Goal: Find specific page/section: Find specific page/section

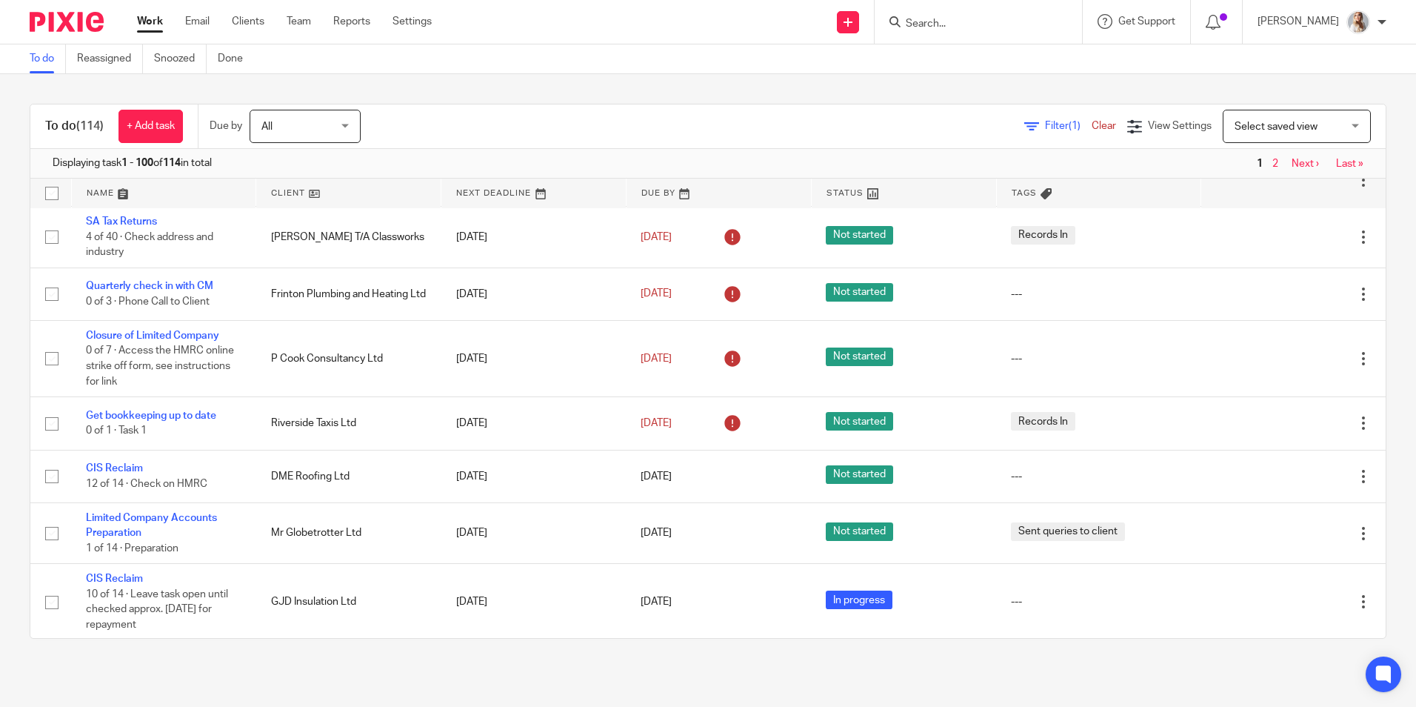
scroll to position [222, 0]
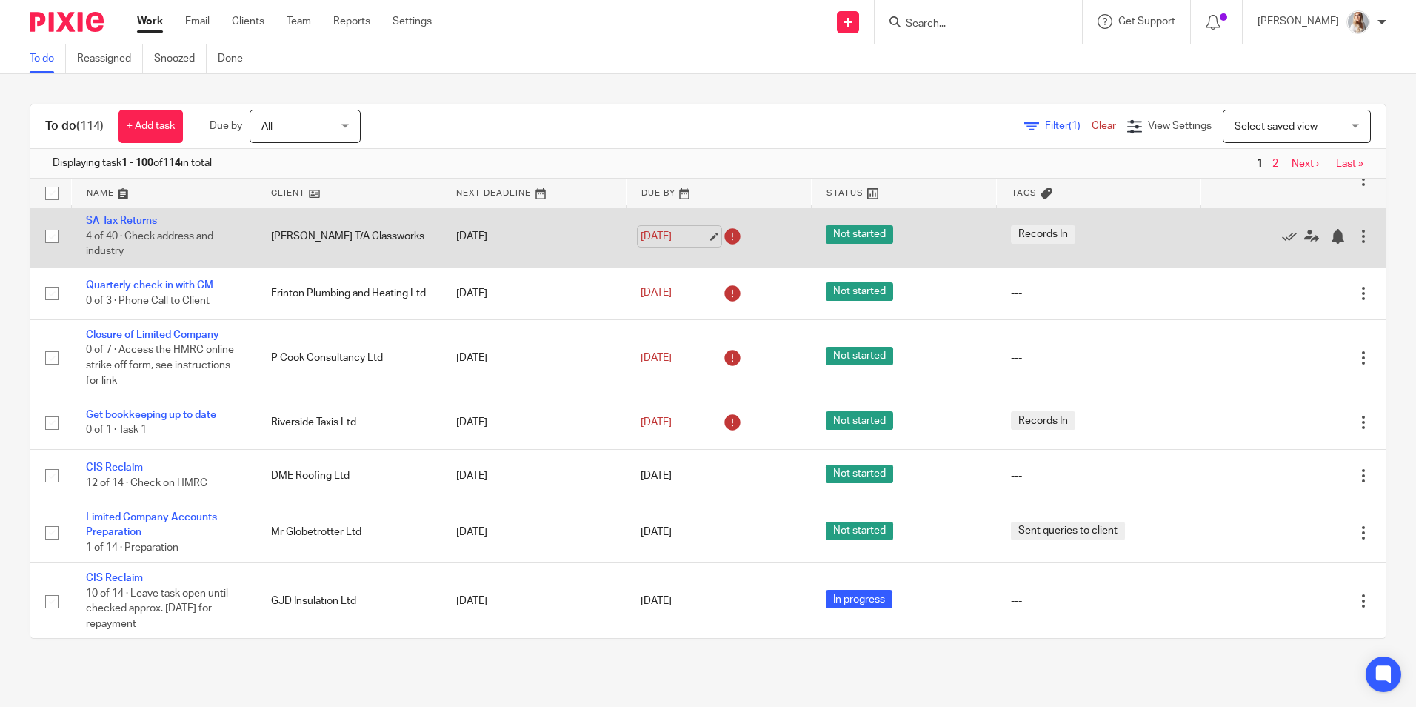
click at [650, 244] on link "12 Sep 2025" at bounding box center [674, 237] width 67 height 16
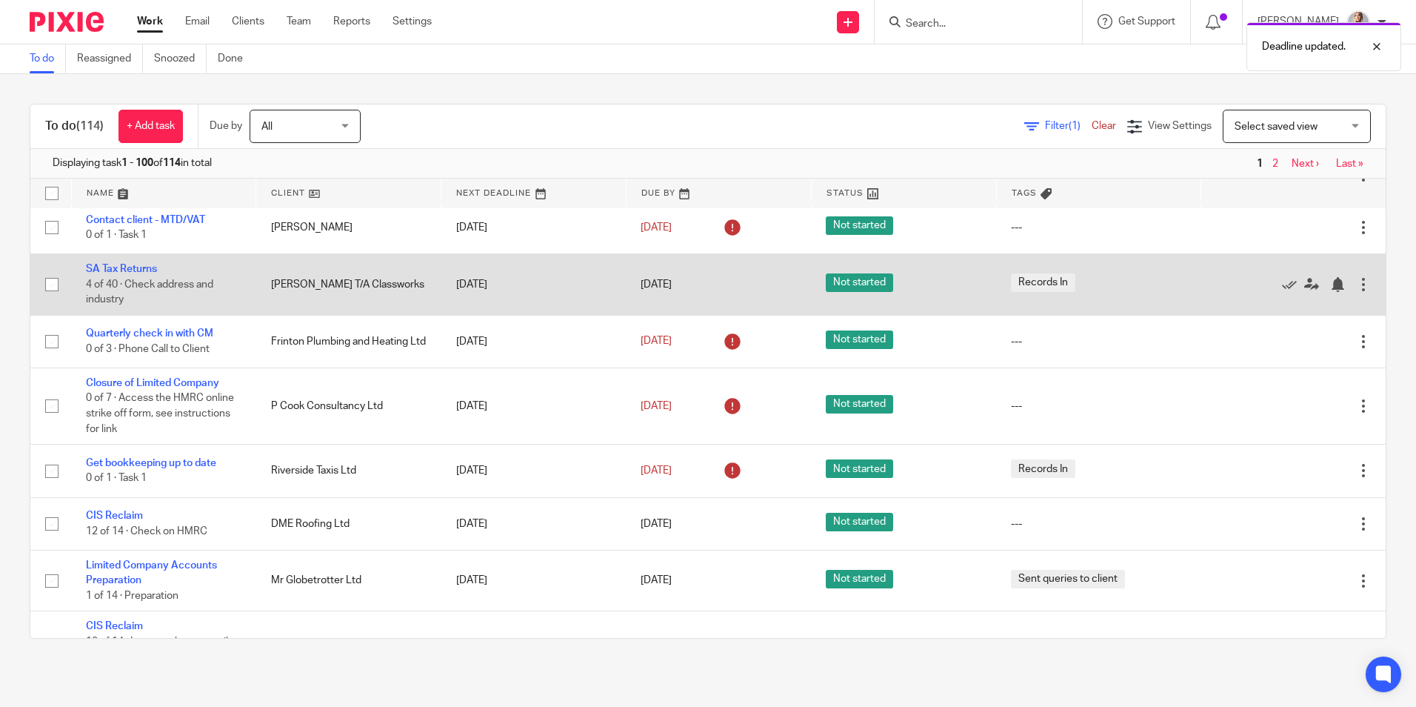
scroll to position [148, 0]
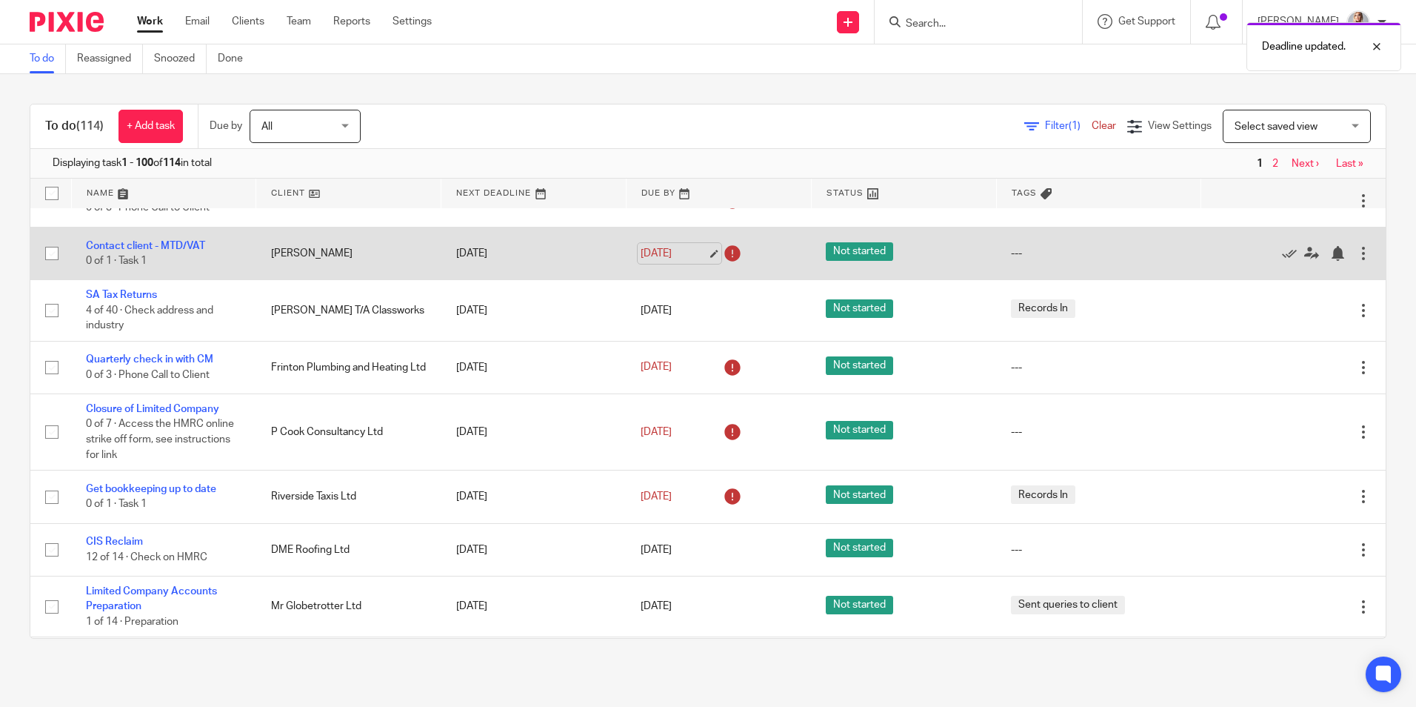
click at [681, 247] on link "12 Sep 2025" at bounding box center [674, 254] width 67 height 16
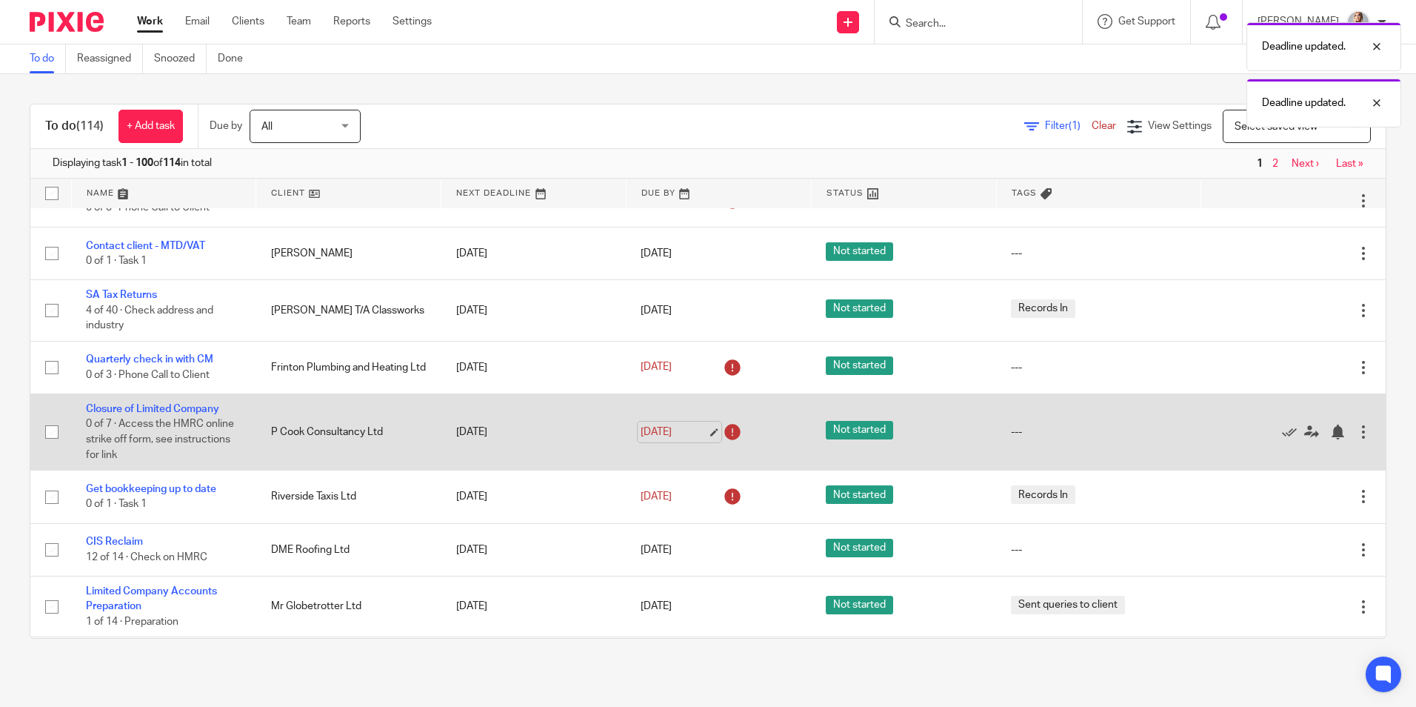
scroll to position [74, 0]
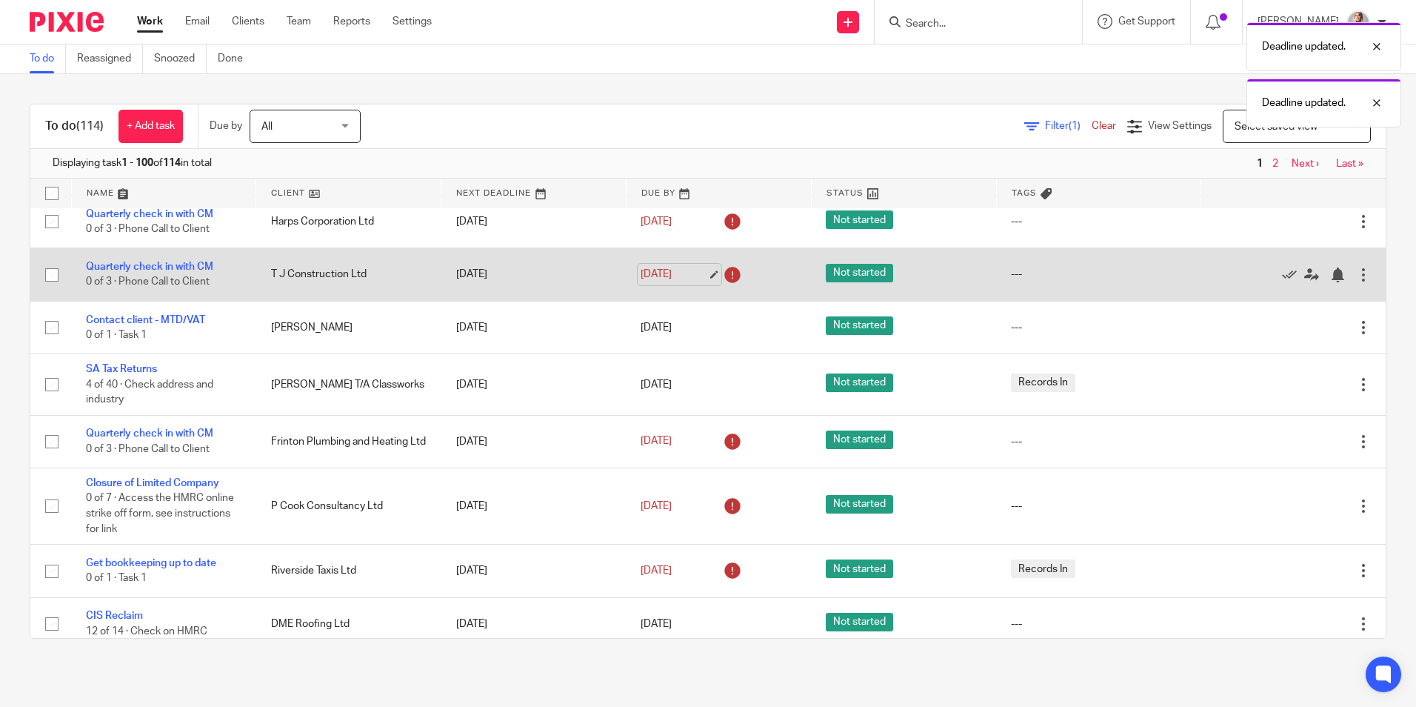
click at [672, 273] on link "12 Sep 2025" at bounding box center [674, 275] width 67 height 16
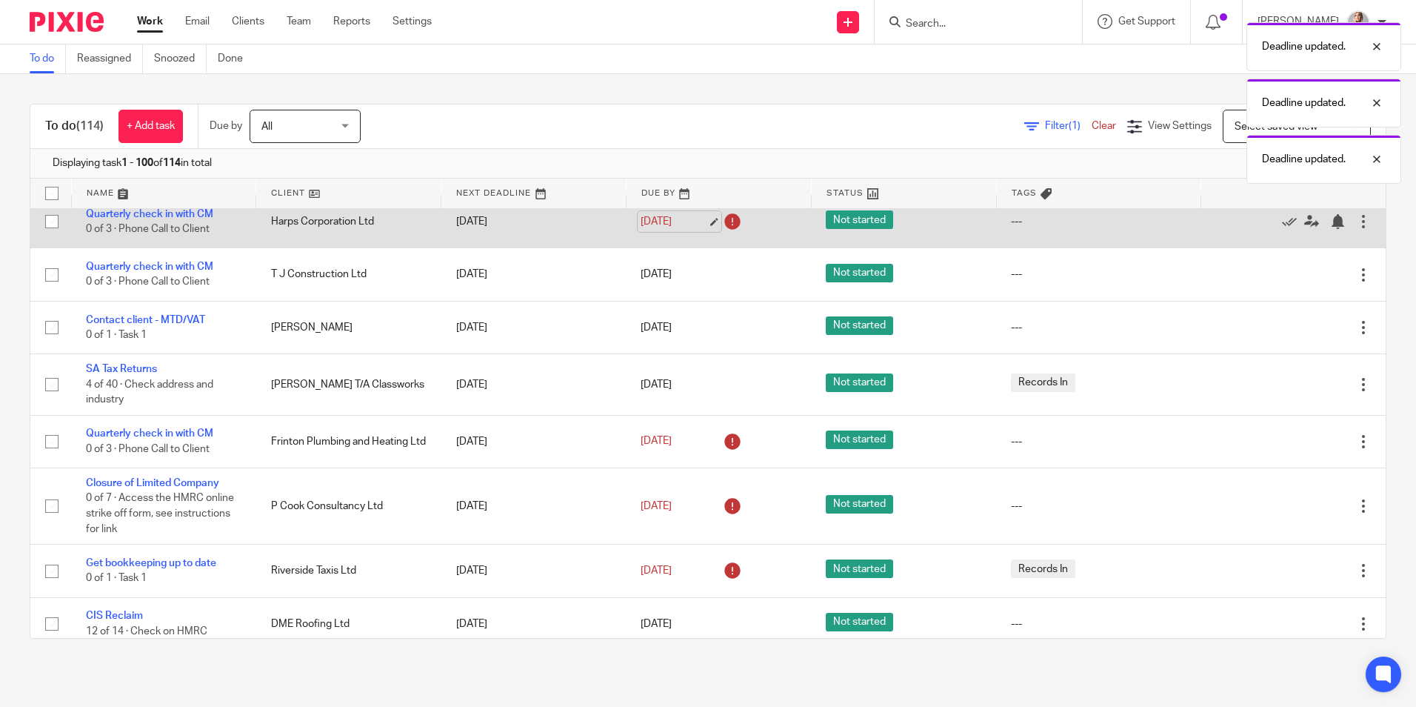
click at [676, 222] on link "12 Sep 2025" at bounding box center [674, 222] width 67 height 16
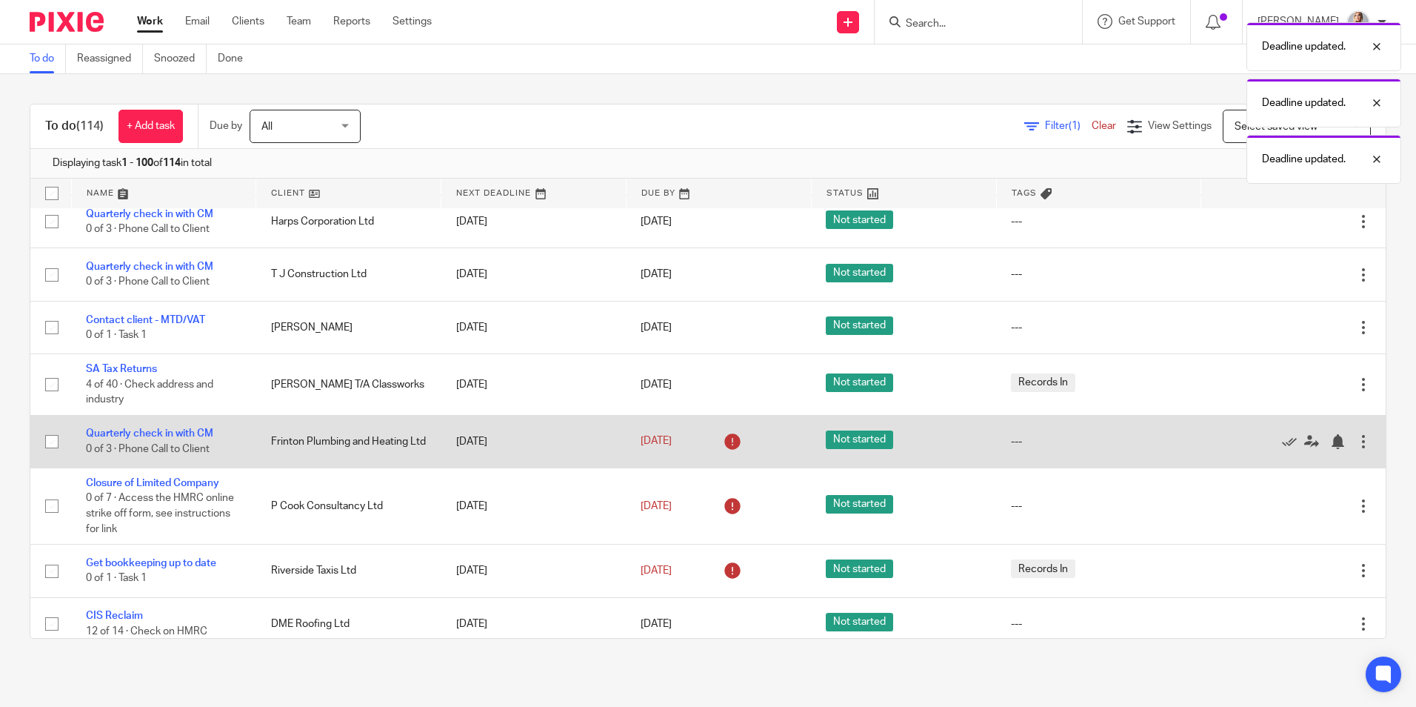
scroll to position [0, 0]
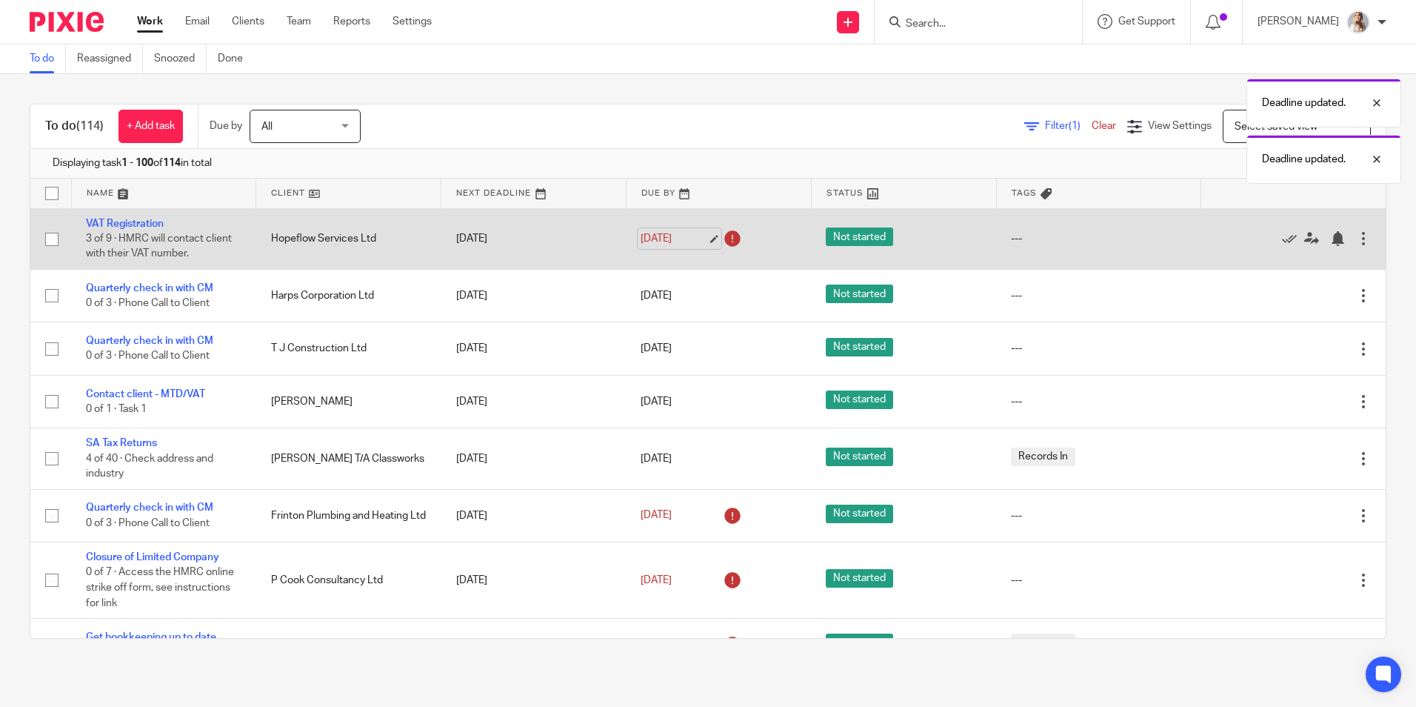
click at [650, 231] on link "12 Sep 2025" at bounding box center [674, 239] width 67 height 16
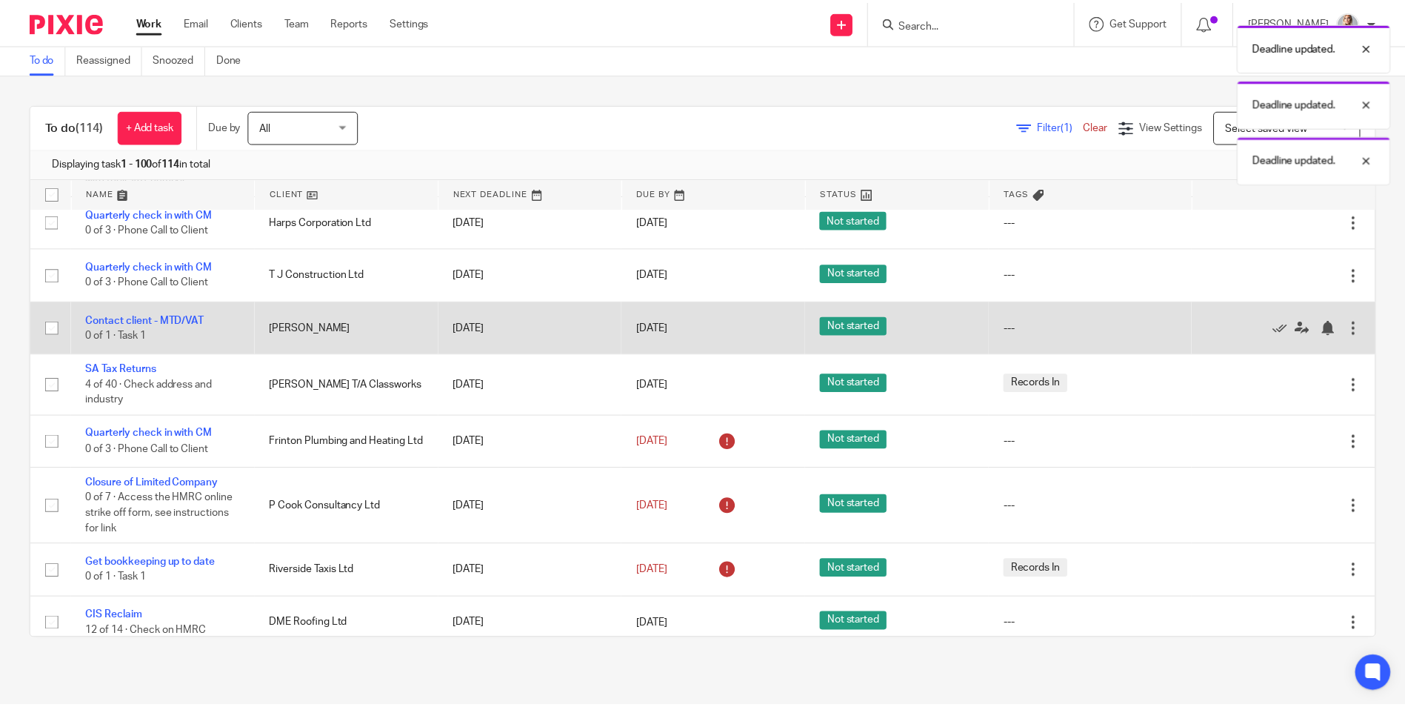
scroll to position [148, 0]
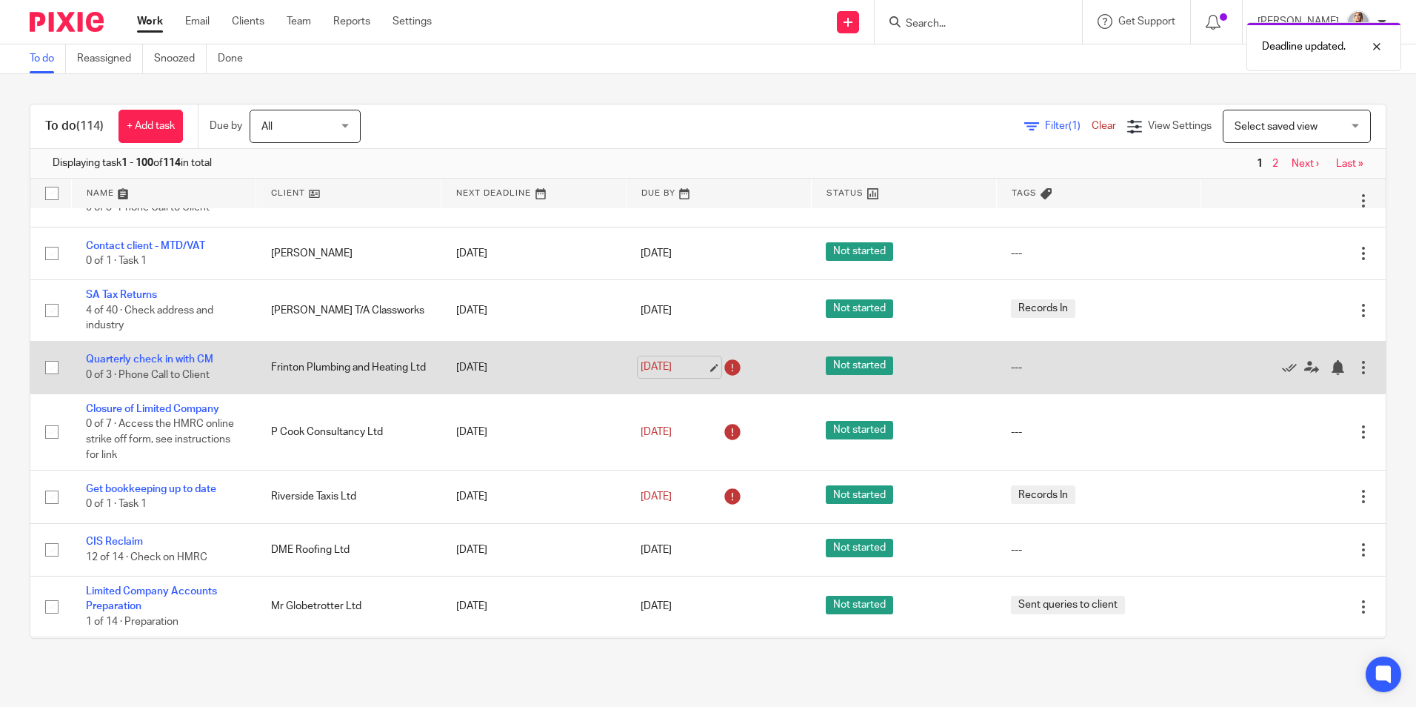
click at [648, 372] on link "12 Sep 2025" at bounding box center [674, 367] width 67 height 16
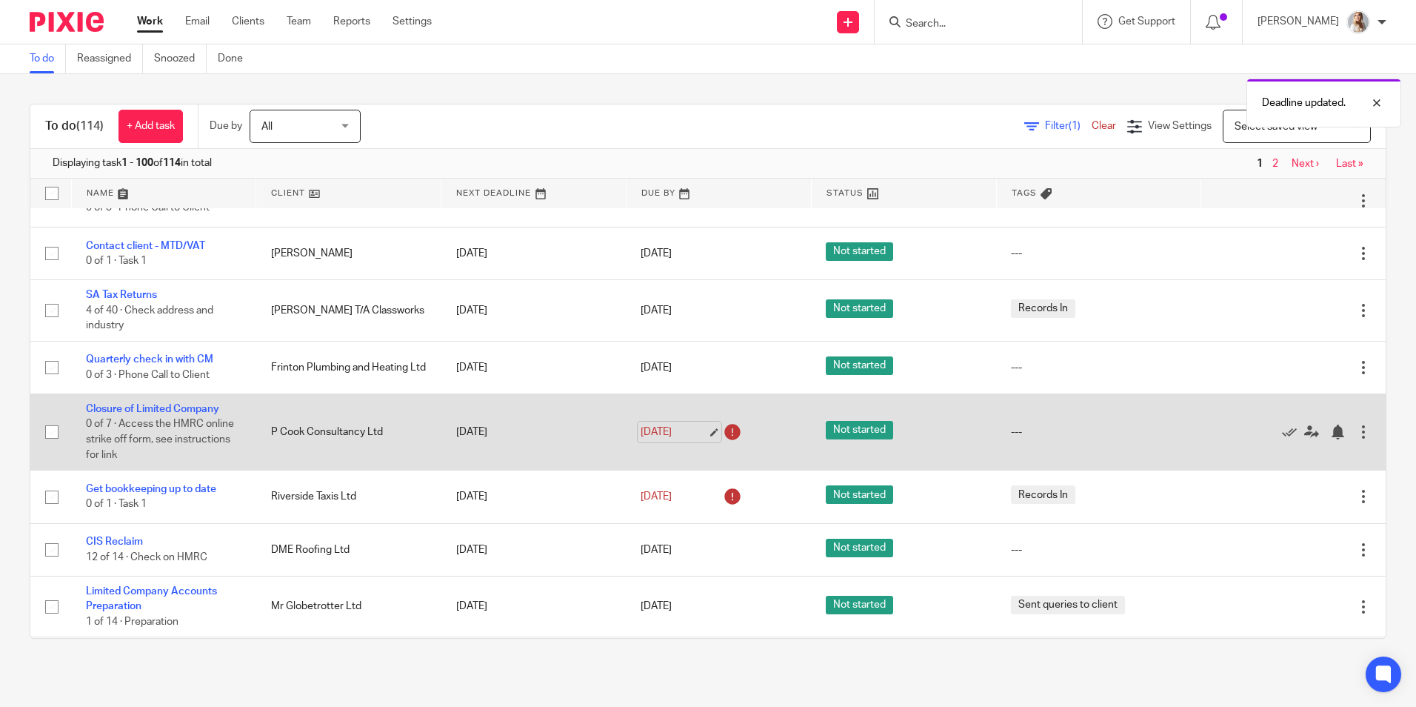
click at [661, 424] on link "12 Sep 2025" at bounding box center [674, 432] width 67 height 16
click at [690, 439] on link "12 Sep 2025" at bounding box center [674, 432] width 67 height 16
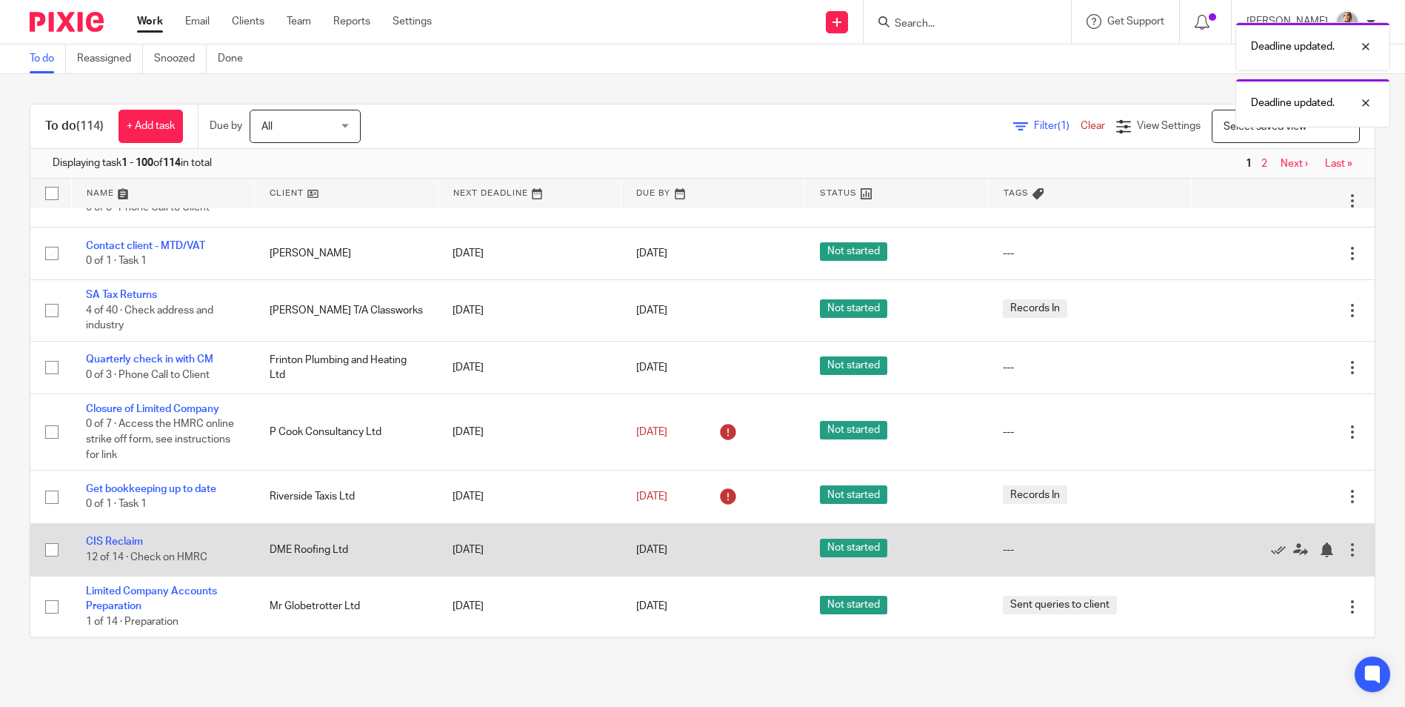
scroll to position [0, 0]
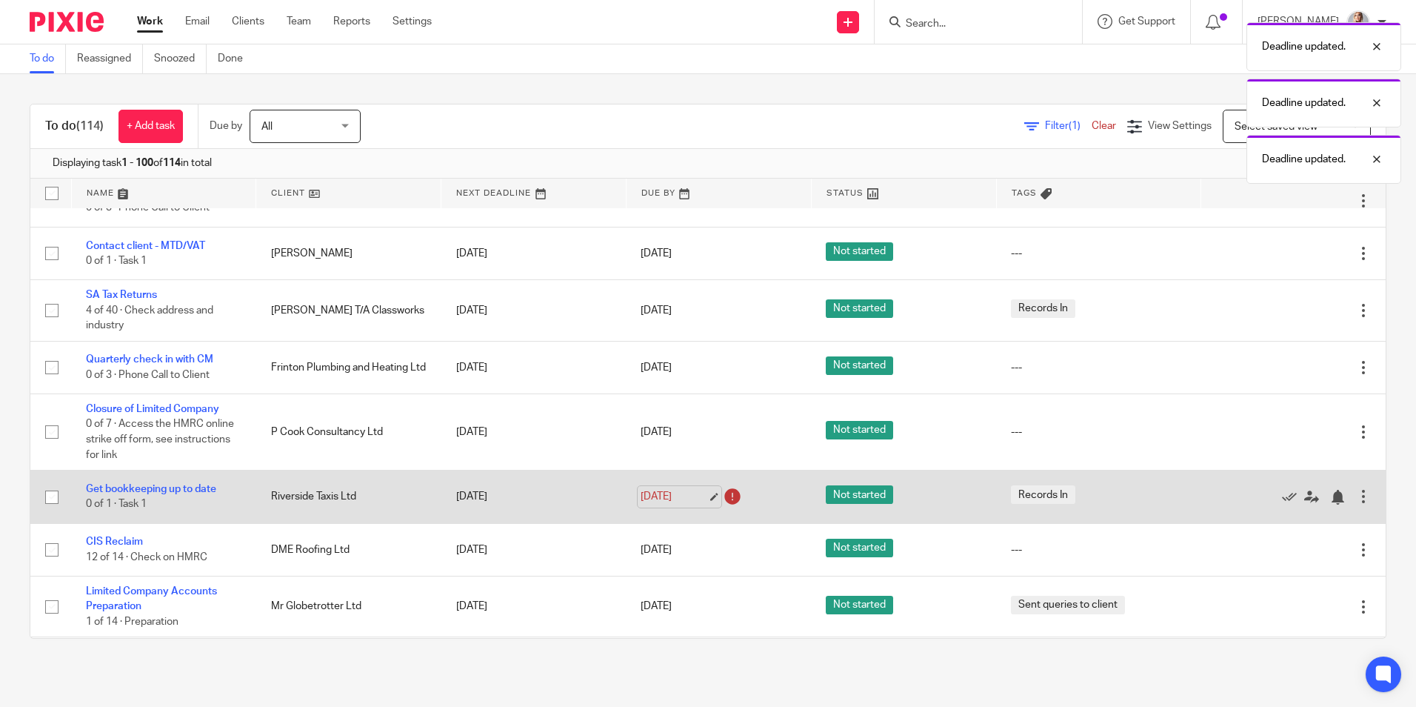
click at [670, 494] on link "12 Sep 2025" at bounding box center [674, 497] width 67 height 16
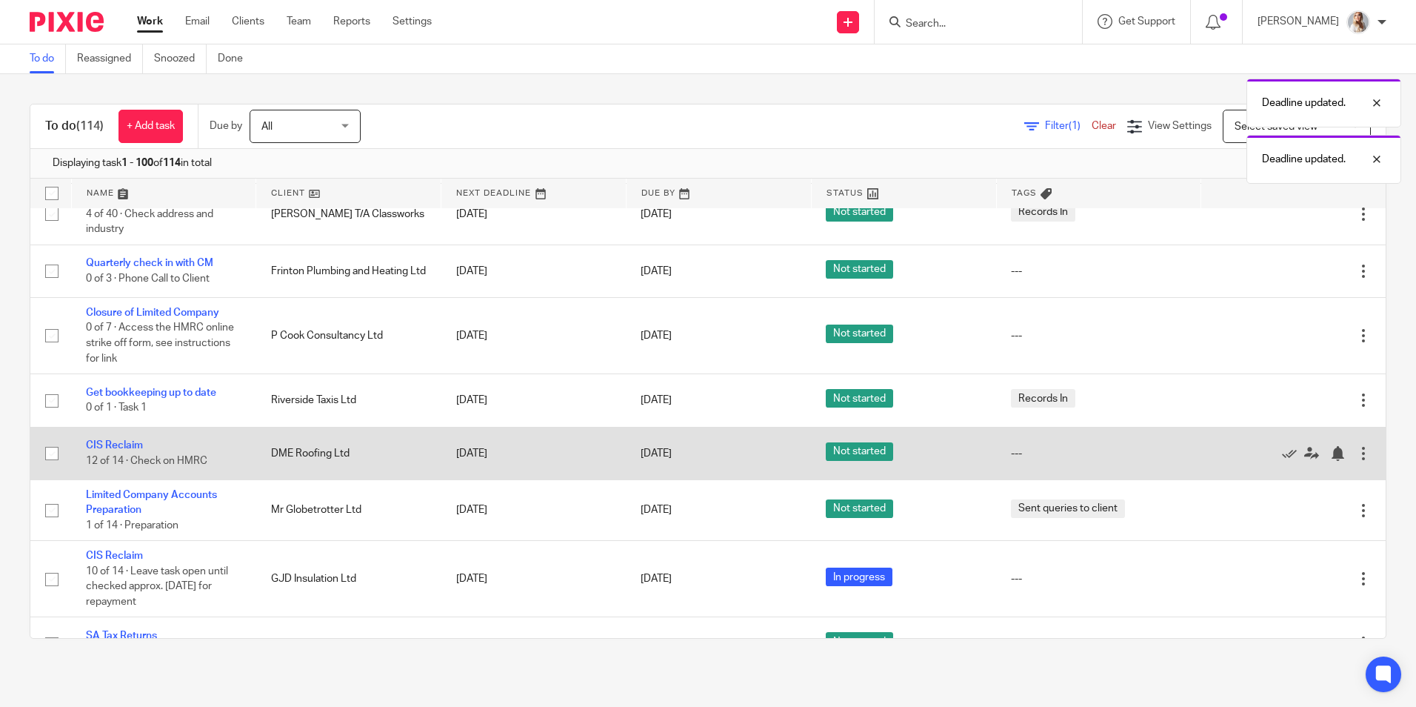
scroll to position [370, 0]
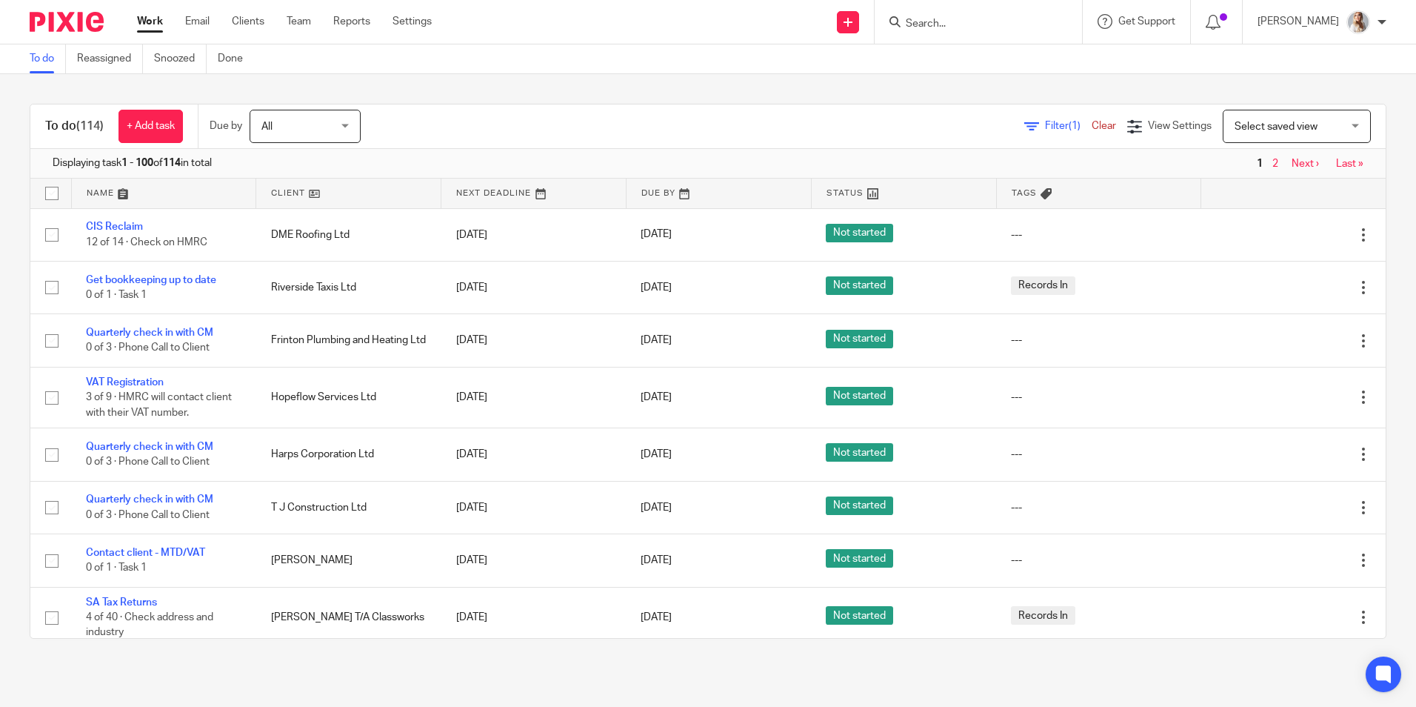
click at [962, 15] on form at bounding box center [984, 22] width 158 height 19
click at [967, 29] on input "Search" at bounding box center [971, 24] width 133 height 13
type input "hj"
click at [781, 93] on div "To do (114) + Add task Due by All All Today Tomorrow This week Next week This m…" at bounding box center [708, 371] width 1416 height 594
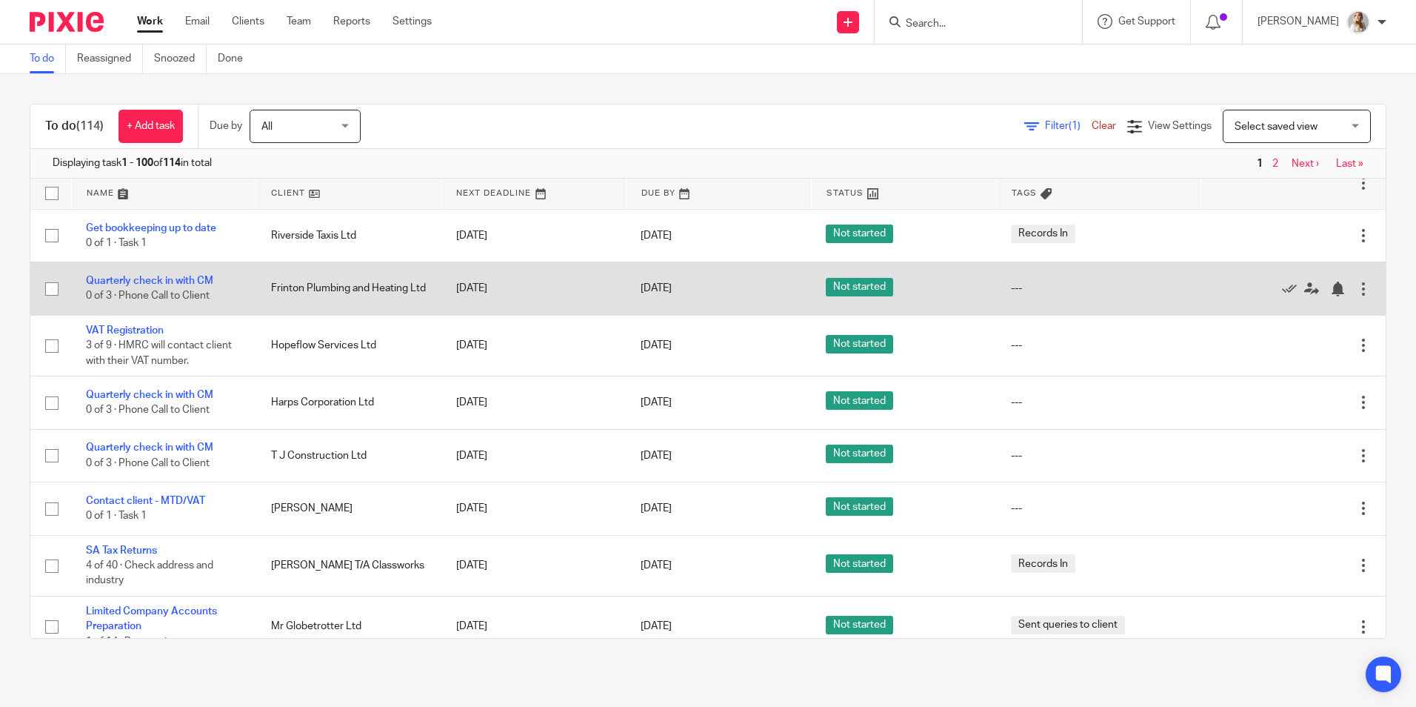
scroll to position [148, 0]
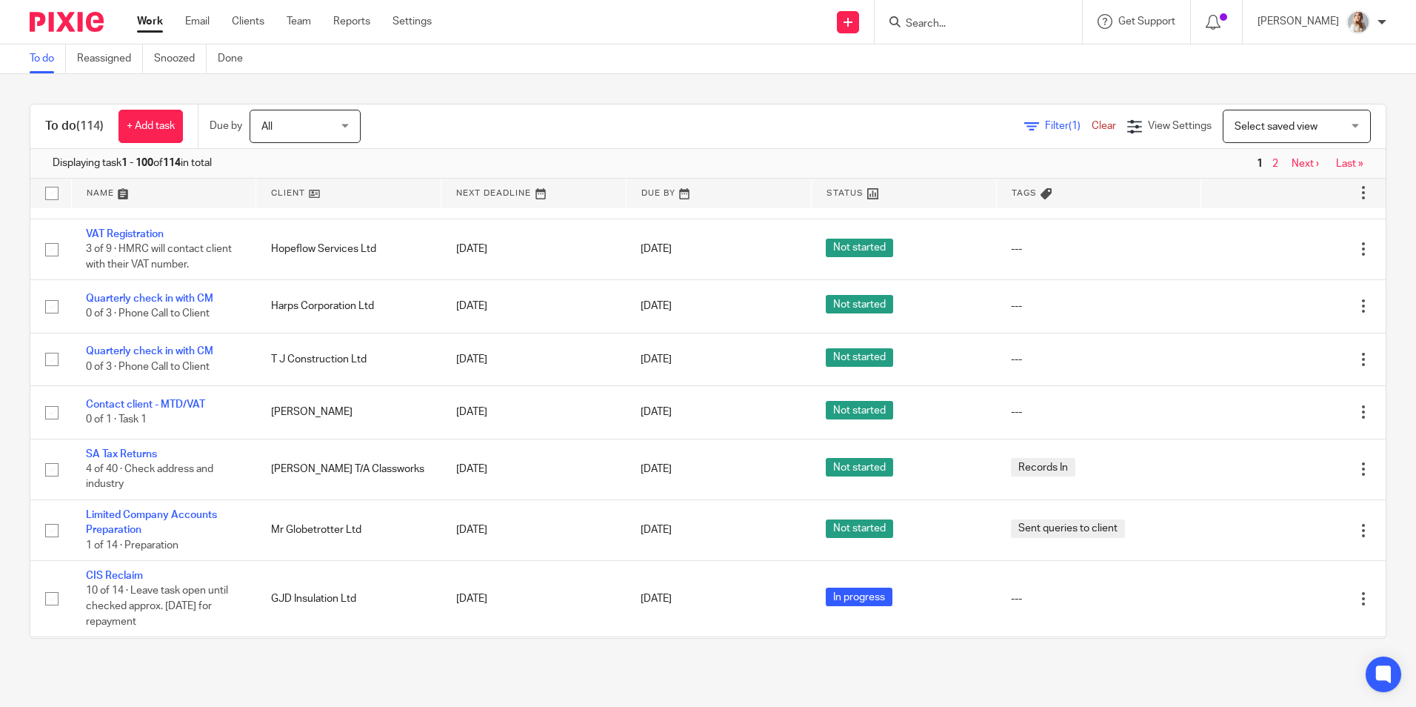
click at [946, 27] on input "Search" at bounding box center [971, 24] width 133 height 13
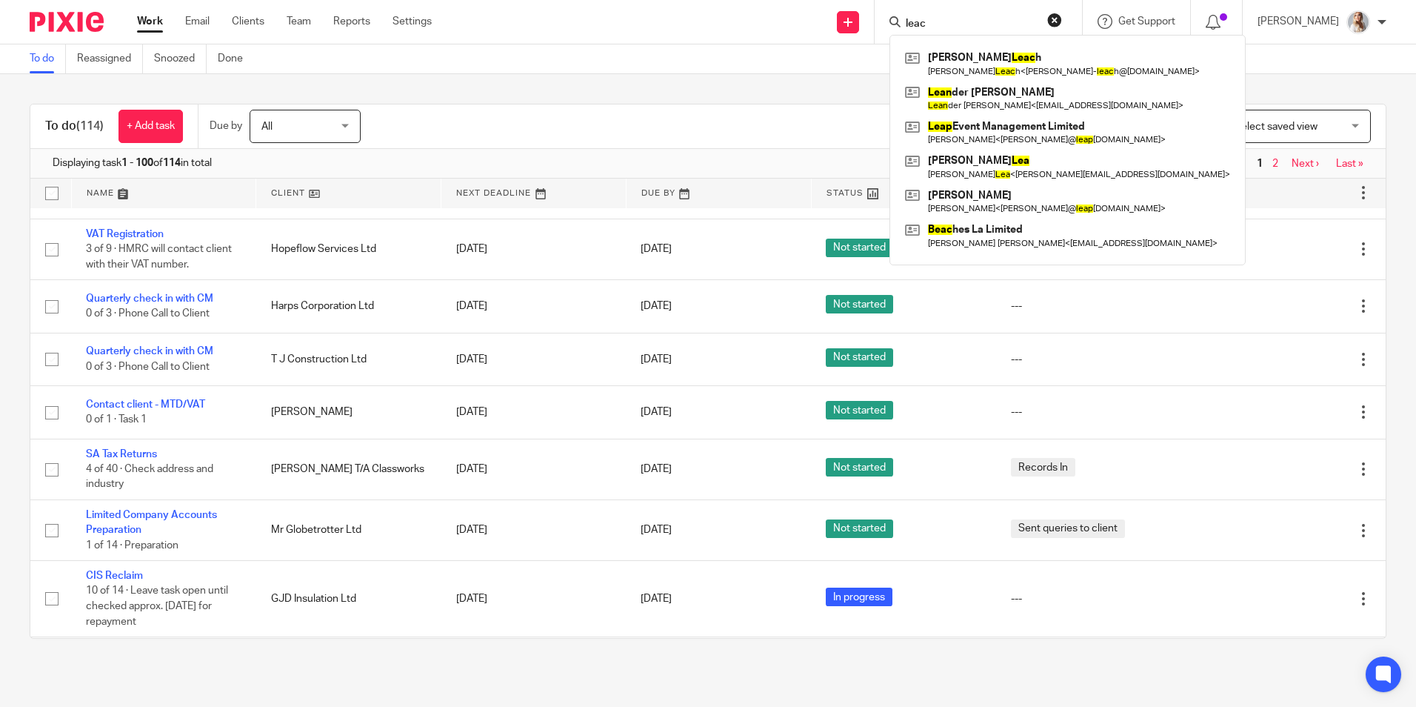
type input "leac"
click at [767, 83] on div "To do (114) + Add task Due by All All Today Tomorrow This week Next week This m…" at bounding box center [708, 371] width 1416 height 594
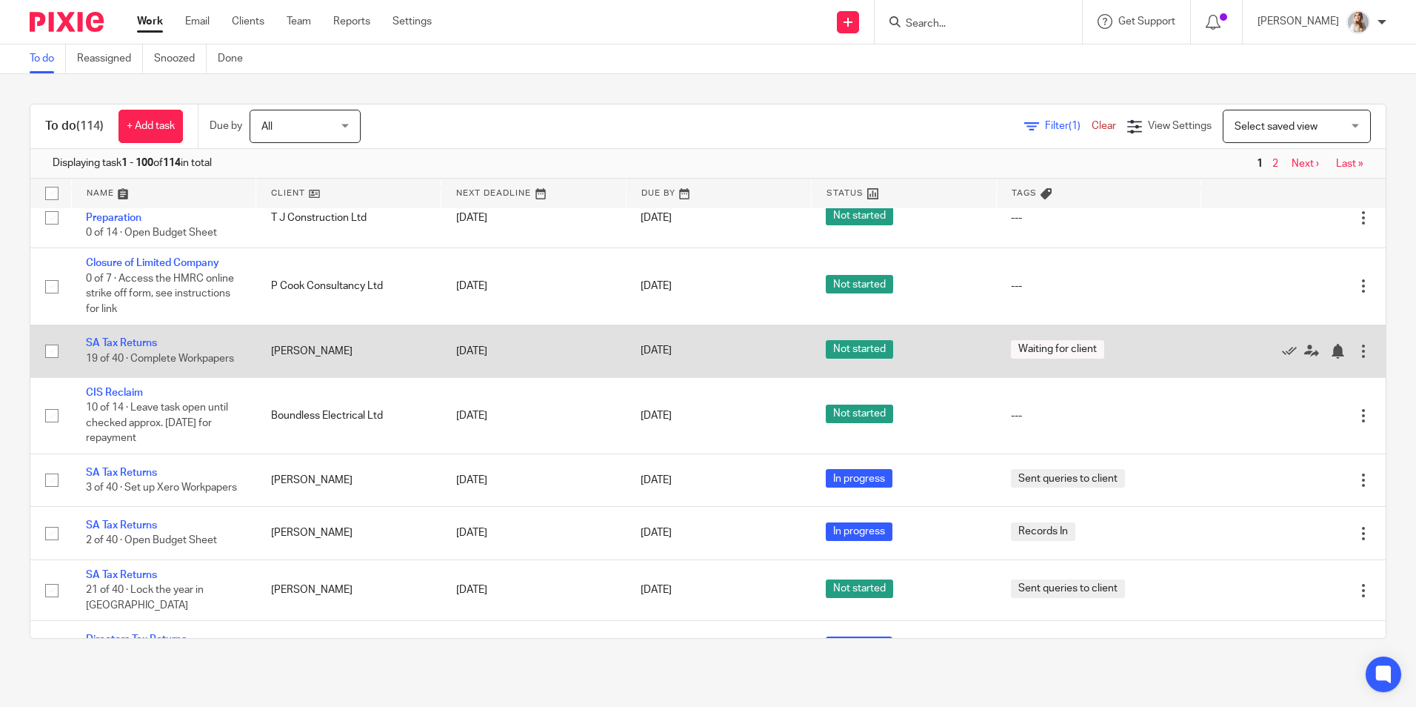
scroll to position [889, 0]
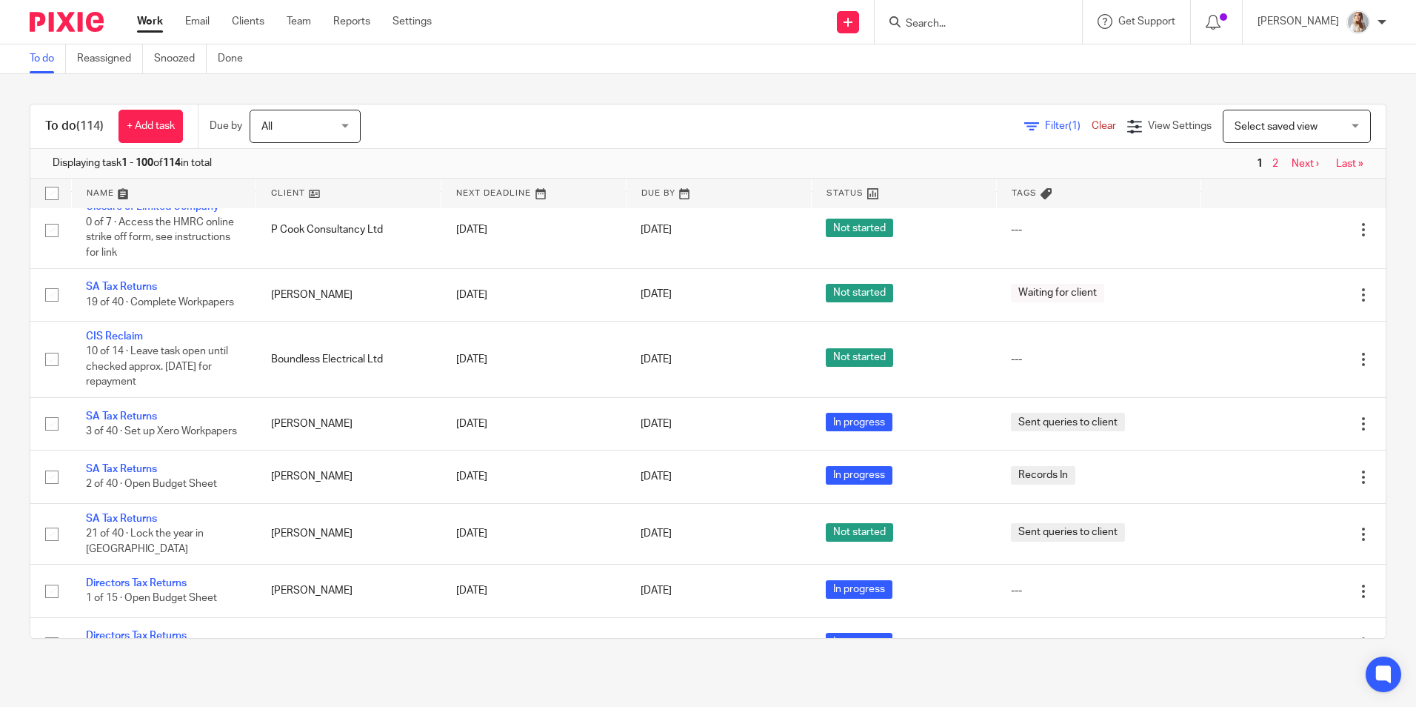
click at [941, 21] on input "Search" at bounding box center [971, 24] width 133 height 13
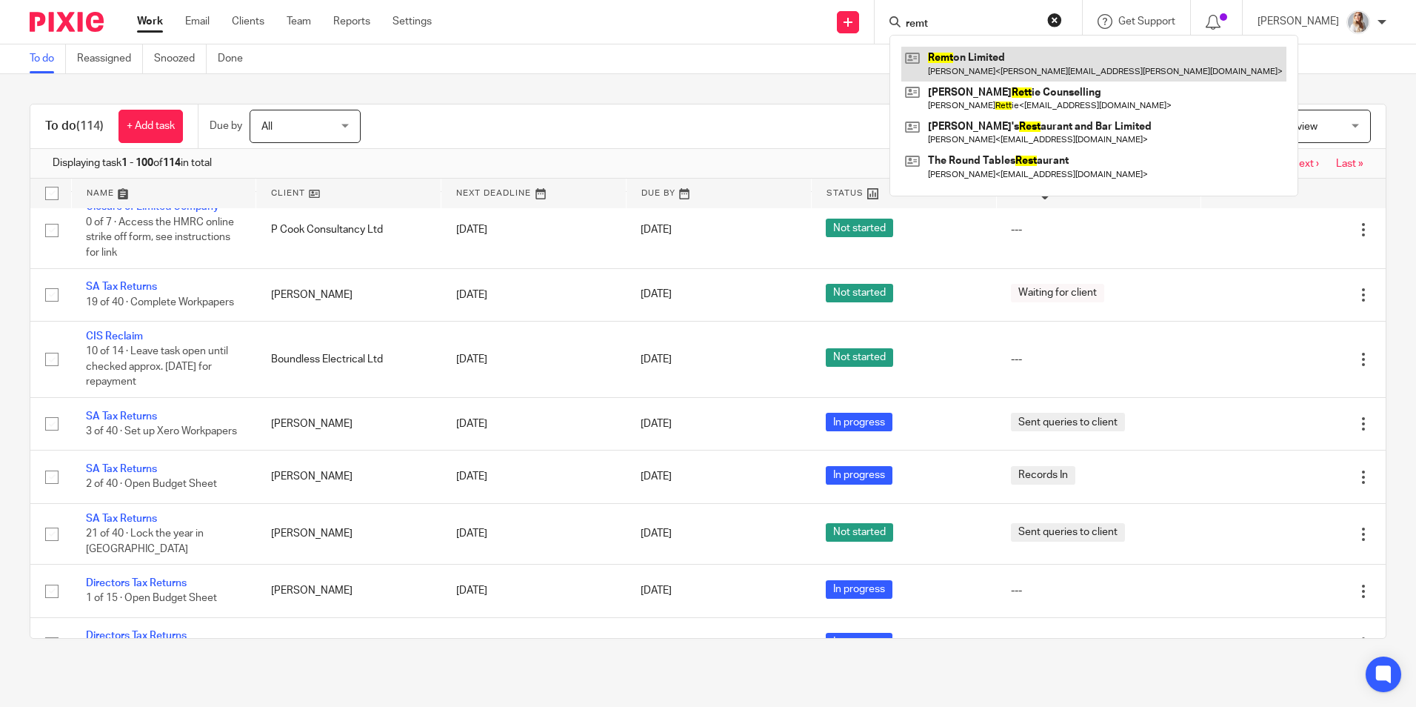
type input "remt"
drag, startPoint x: 965, startPoint y: 68, endPoint x: 954, endPoint y: 53, distance: 18.5
click at [965, 68] on link at bounding box center [1094, 64] width 385 height 34
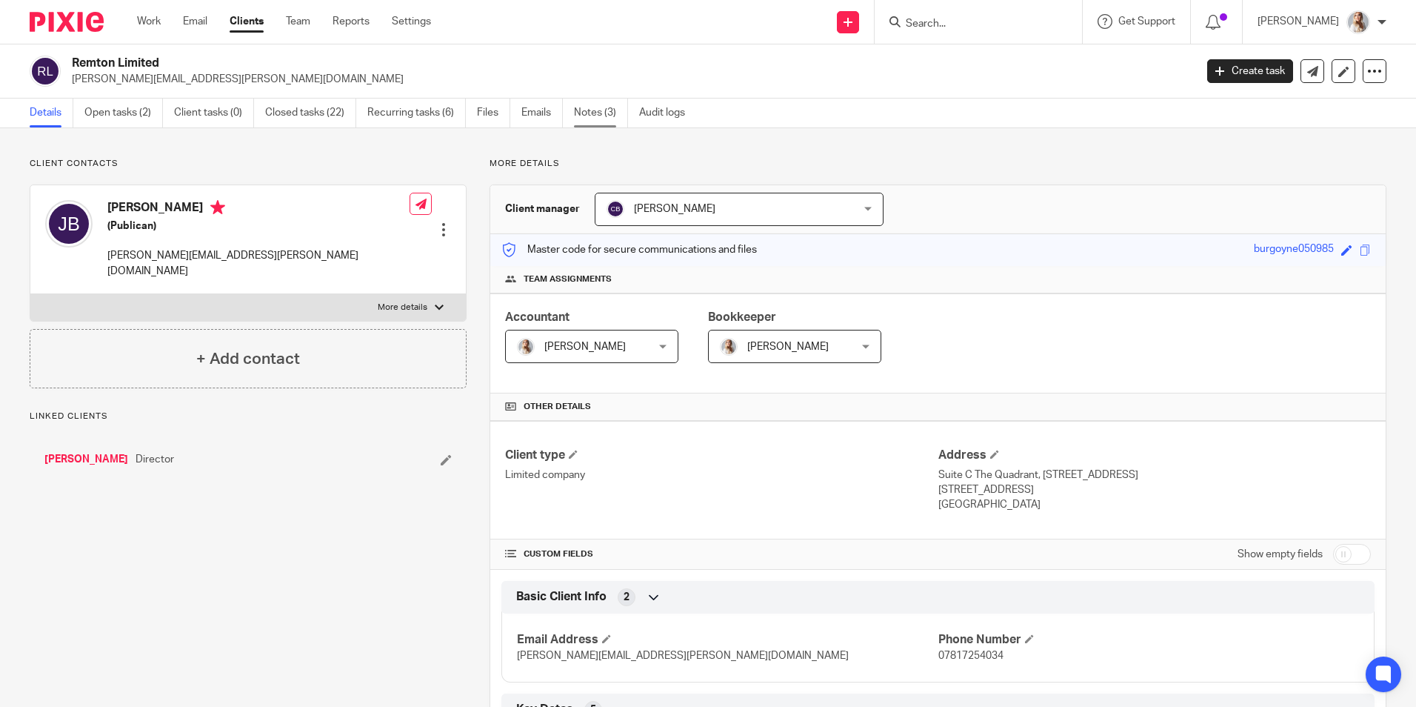
click at [610, 114] on link "Notes (3)" at bounding box center [601, 113] width 54 height 29
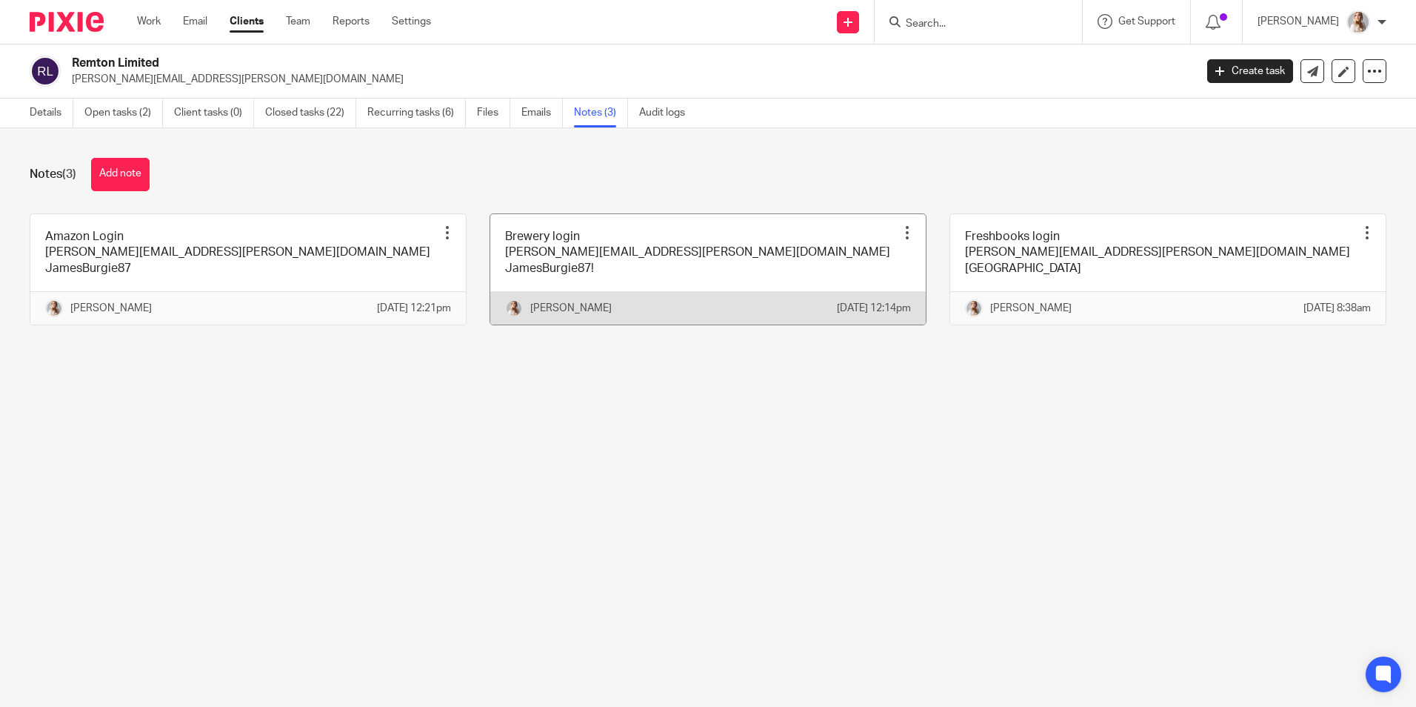
click at [642, 253] on link at bounding box center [708, 269] width 436 height 110
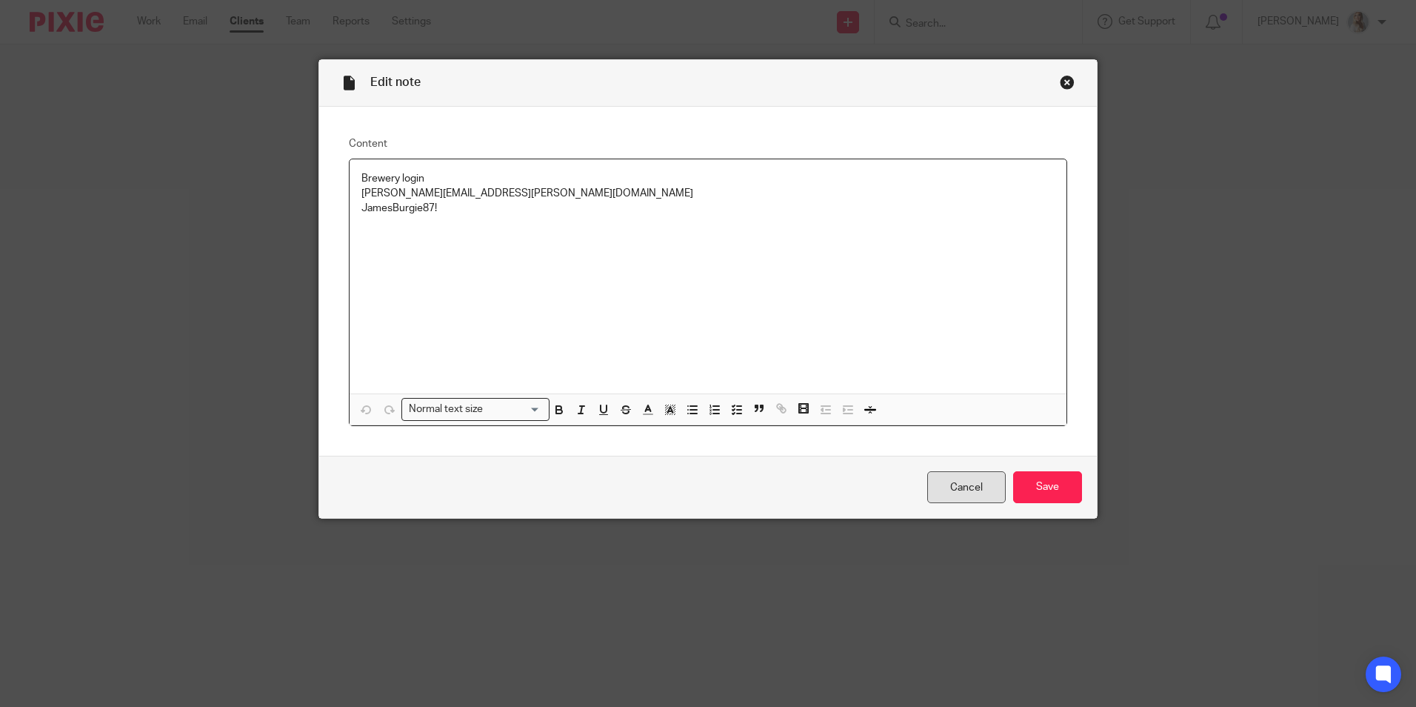
click at [966, 488] on link "Cancel" at bounding box center [967, 487] width 79 height 32
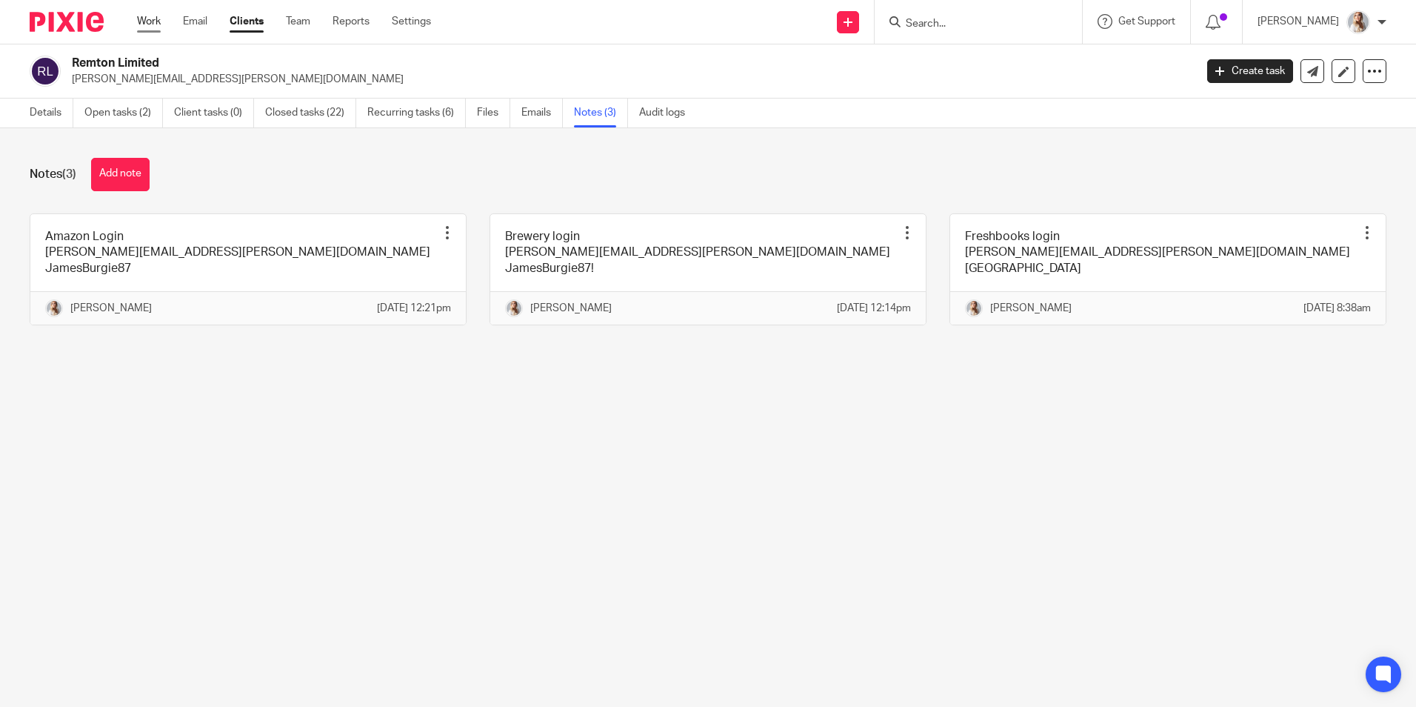
click at [146, 21] on link "Work" at bounding box center [149, 21] width 24 height 15
